Goal: Find specific page/section: Find specific page/section

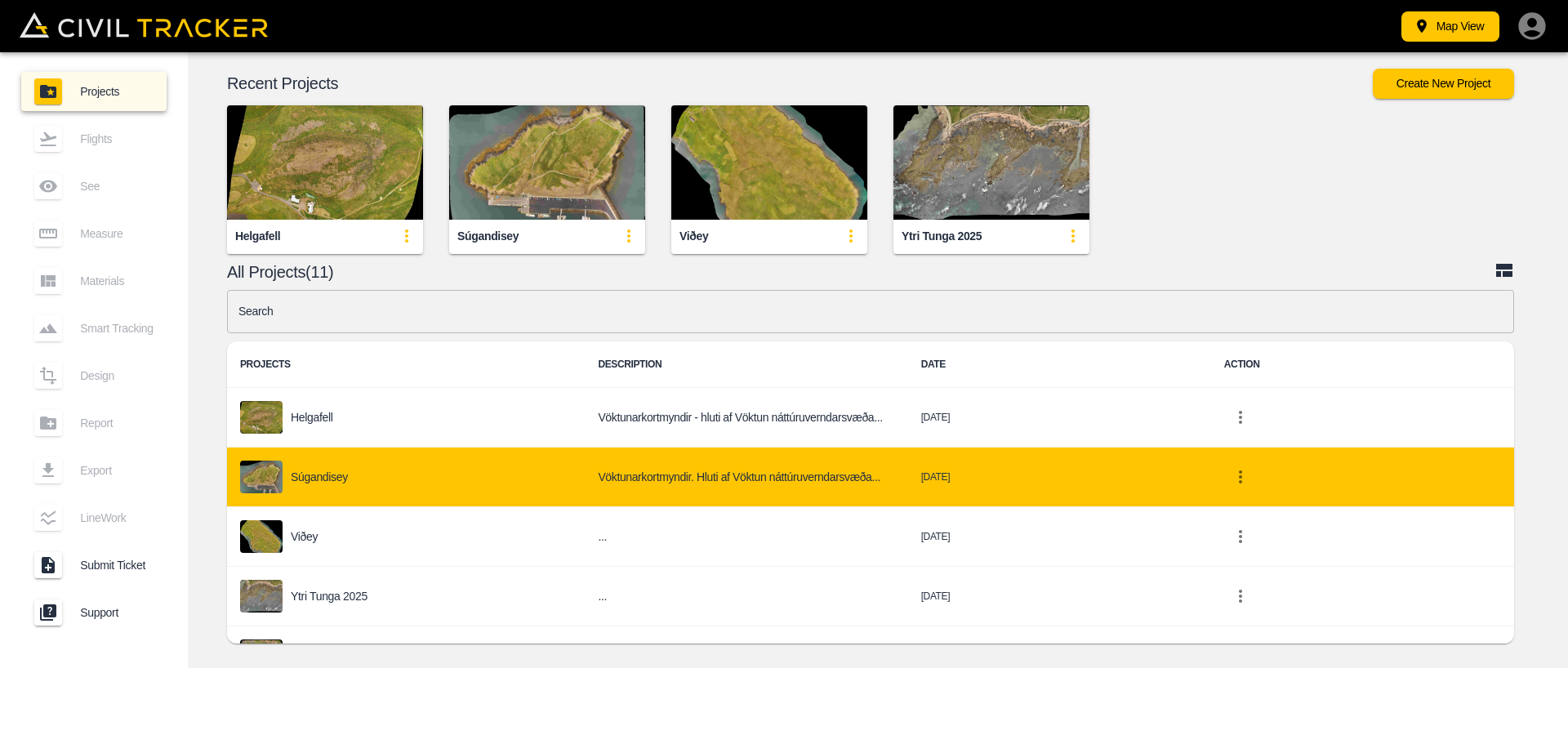
click at [316, 475] on p "Súgandisey" at bounding box center [320, 477] width 57 height 13
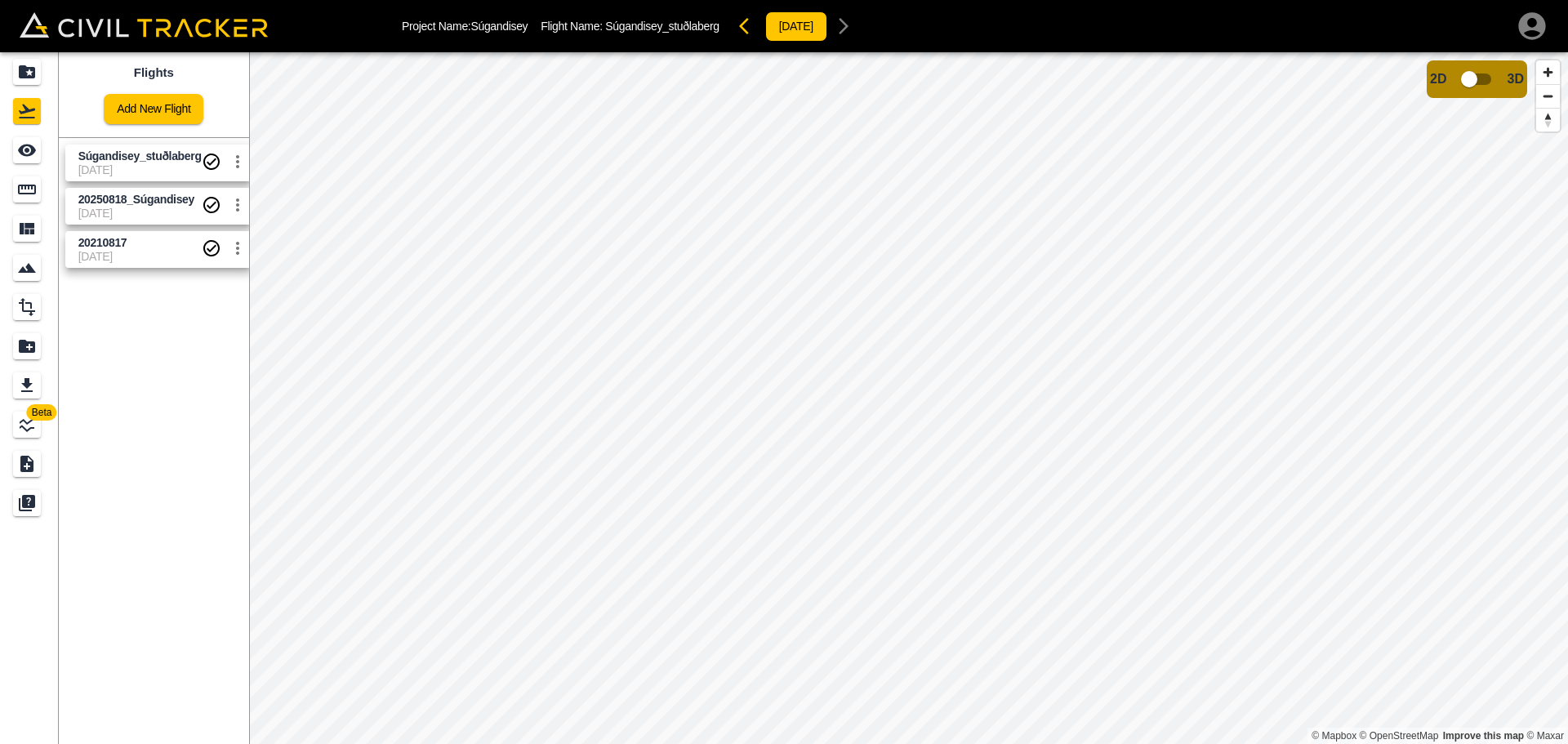
click at [151, 163] on span "Súgandisey_stuðlaberg" at bounding box center [139, 156] width 123 height 15
click at [181, 161] on span "Súgandisey_stuðlaberg" at bounding box center [139, 156] width 123 height 13
click at [1469, 82] on input "checkbox" at bounding box center [1470, 79] width 94 height 31
click at [1508, 75] on input "checkbox" at bounding box center [1518, 74] width 94 height 31
click at [1508, 74] on span "3D" at bounding box center [1516, 78] width 16 height 14
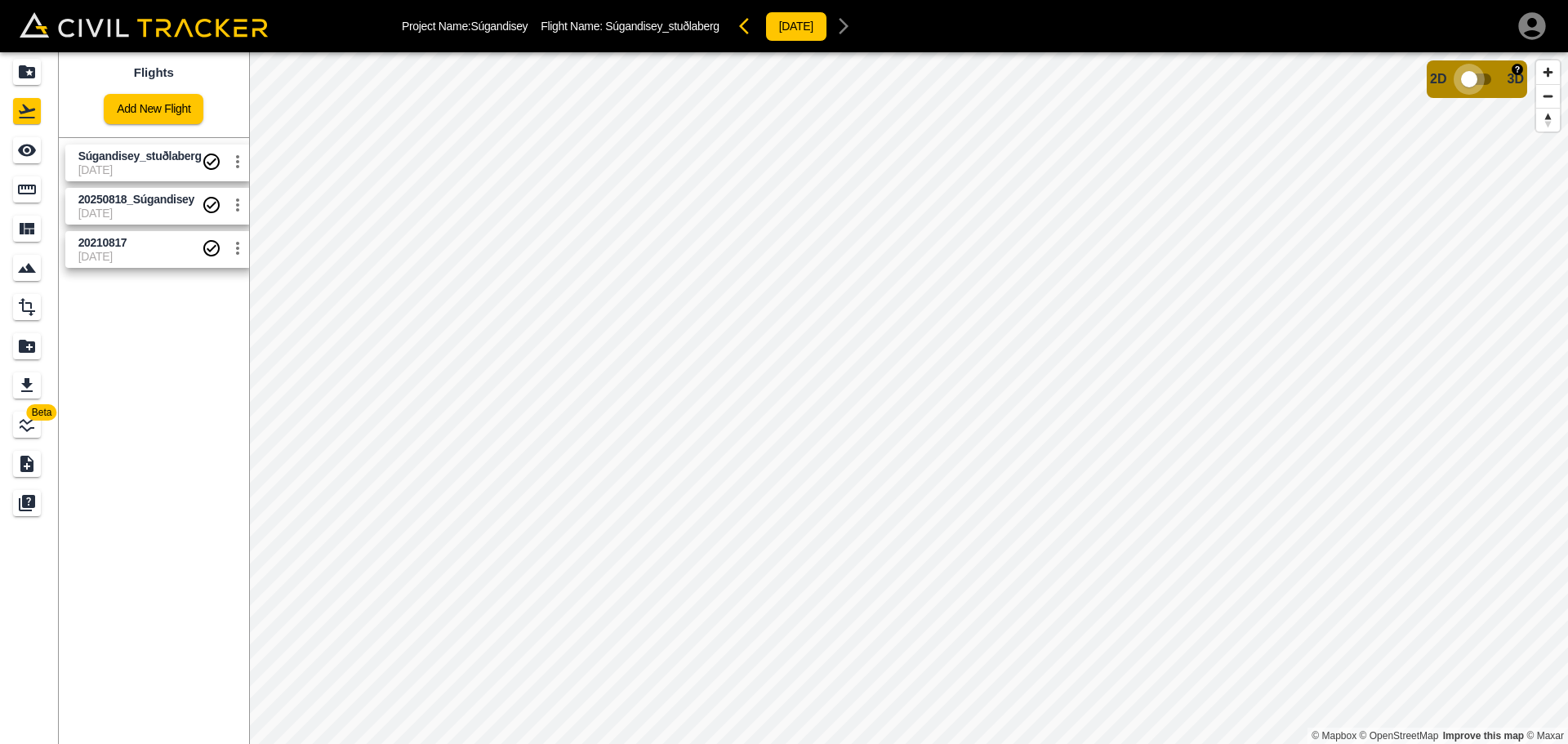
click at [1477, 77] on input "checkbox" at bounding box center [1470, 79] width 94 height 31
click at [16, 138] on div "See" at bounding box center [27, 150] width 28 height 26
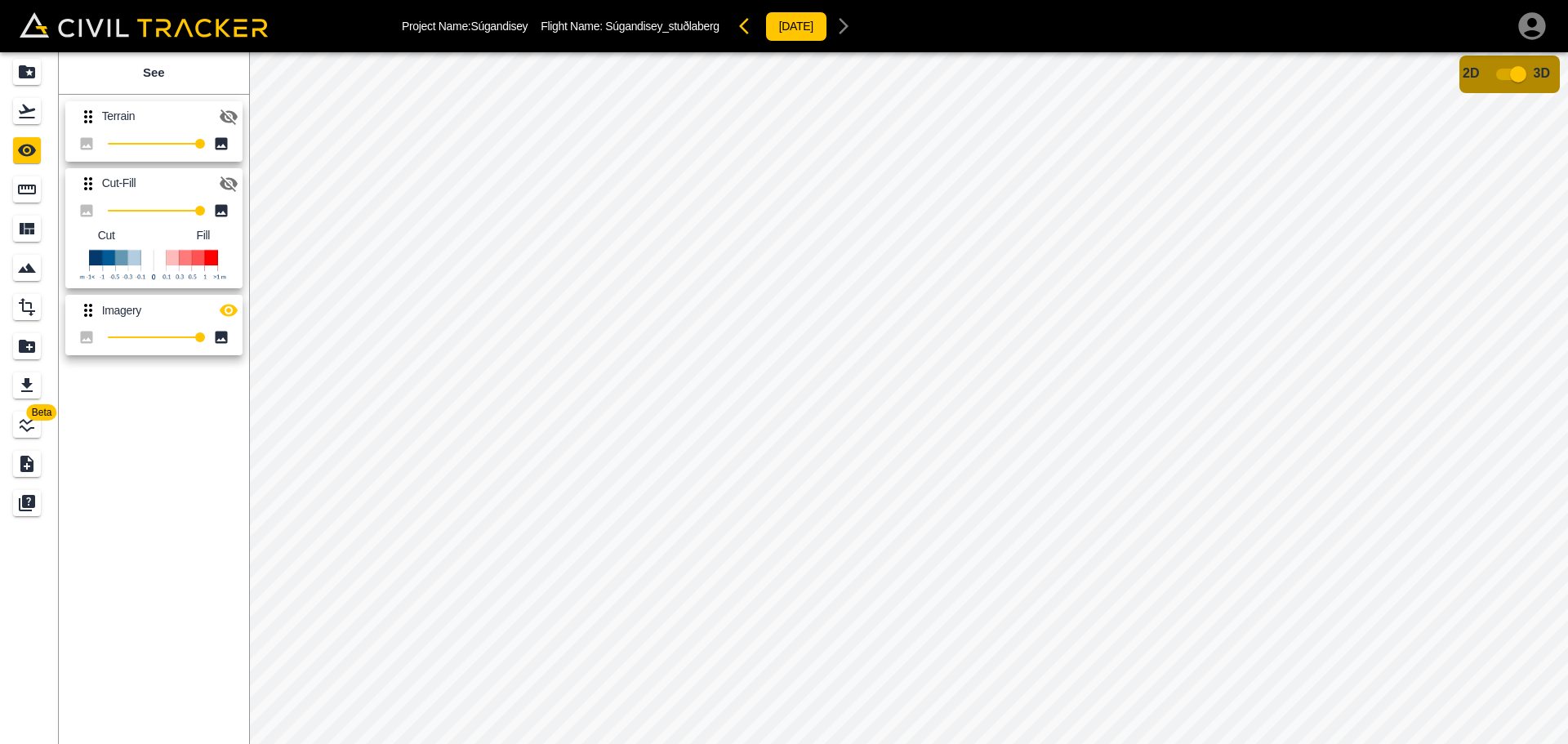
click at [219, 139] on icon at bounding box center [221, 143] width 12 height 12
click at [219, 146] on icon at bounding box center [220, 143] width 16 height 16
click at [232, 113] on icon "button" at bounding box center [228, 117] width 18 height 15
click at [232, 119] on icon "button" at bounding box center [228, 116] width 20 height 20
click at [233, 183] on icon "button" at bounding box center [228, 184] width 18 height 15
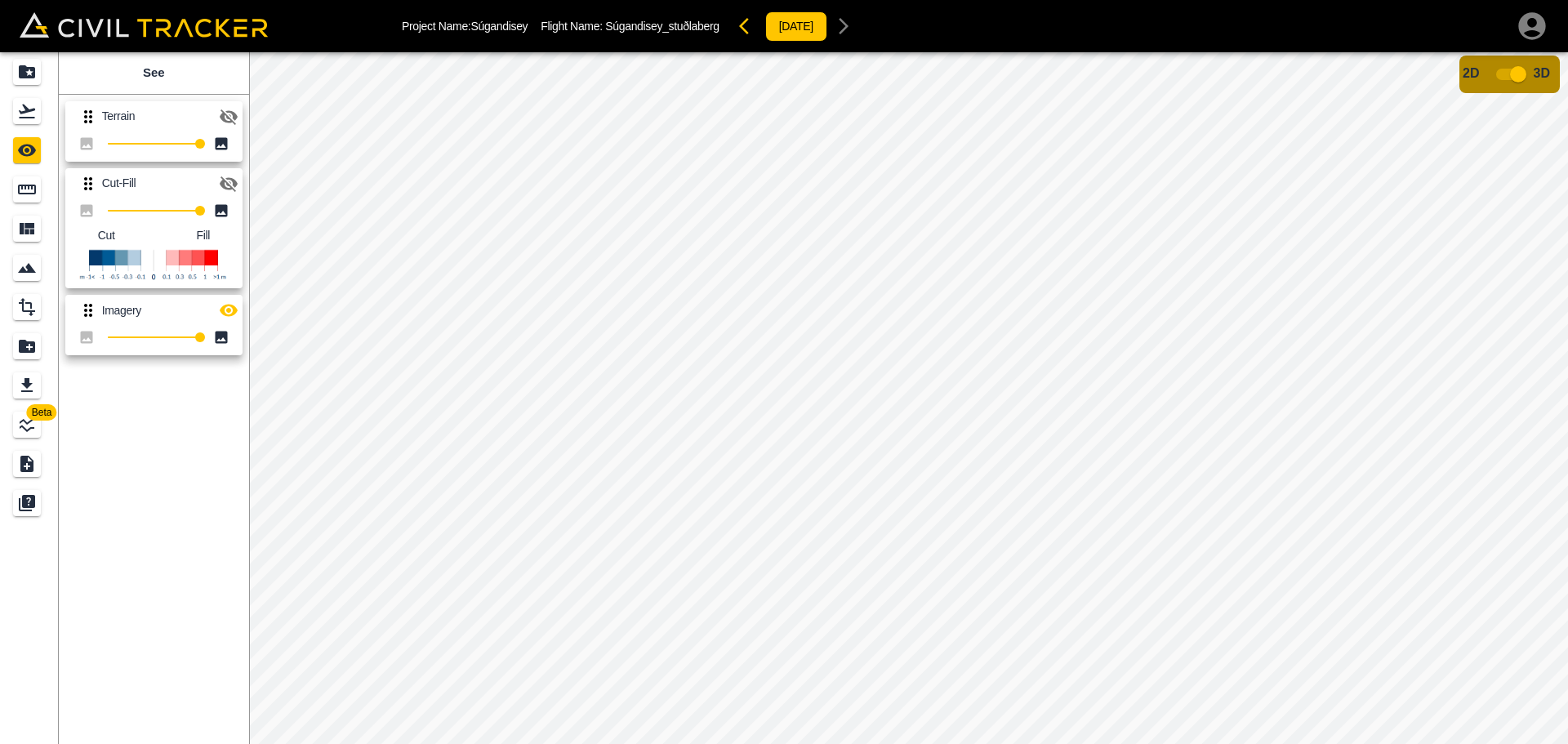
click at [236, 307] on icon "button" at bounding box center [228, 310] width 20 height 20
click at [235, 309] on icon "button" at bounding box center [228, 310] width 18 height 12
click at [230, 180] on icon "button" at bounding box center [228, 183] width 20 height 20
click at [1512, 72] on input "checkbox" at bounding box center [1518, 74] width 94 height 31
click at [1481, 72] on input "checkbox" at bounding box center [1470, 79] width 94 height 31
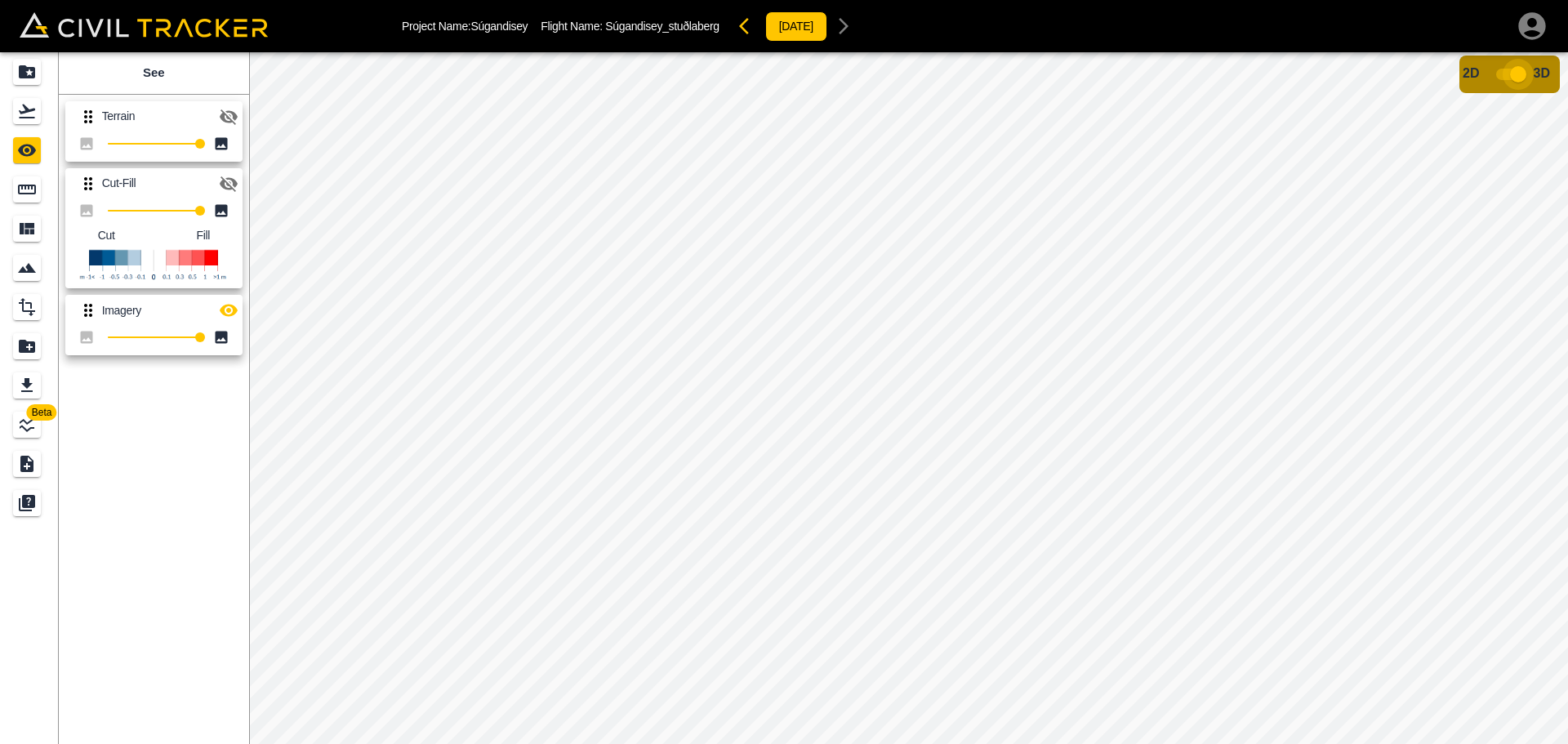
click at [1519, 72] on input "checkbox" at bounding box center [1518, 74] width 94 height 31
click at [1480, 82] on input "checkbox" at bounding box center [1470, 79] width 94 height 31
click at [1518, 76] on input "checkbox" at bounding box center [1518, 74] width 94 height 31
click at [1485, 72] on input "checkbox" at bounding box center [1470, 79] width 94 height 31
click at [1512, 71] on input "checkbox" at bounding box center [1518, 74] width 94 height 31
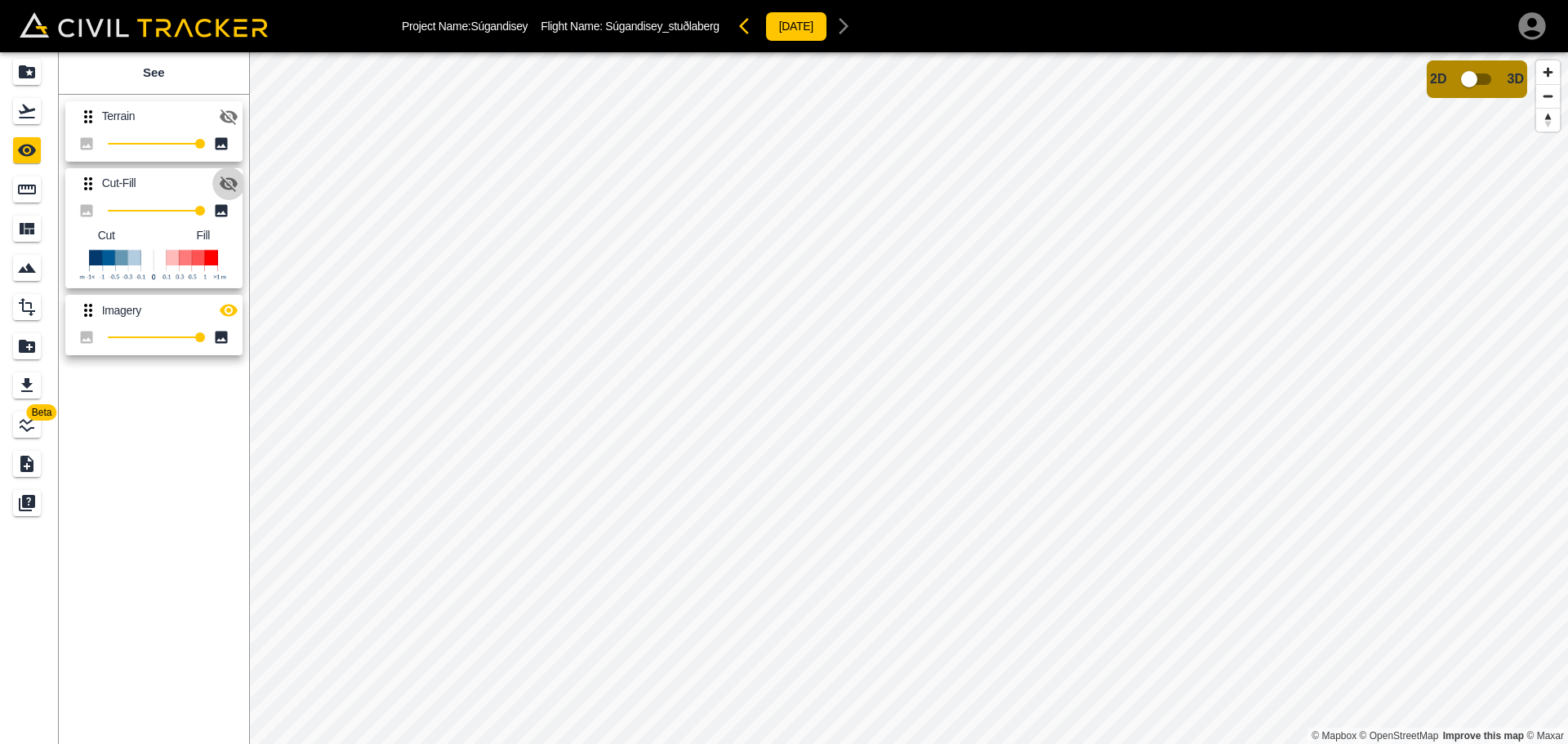
click at [230, 186] on icon "button" at bounding box center [228, 184] width 18 height 15
click at [227, 181] on icon "button" at bounding box center [228, 183] width 20 height 20
click at [233, 116] on icon "button" at bounding box center [228, 117] width 18 height 15
click at [223, 122] on icon "button" at bounding box center [228, 116] width 20 height 20
